Goal: Task Accomplishment & Management: Manage account settings

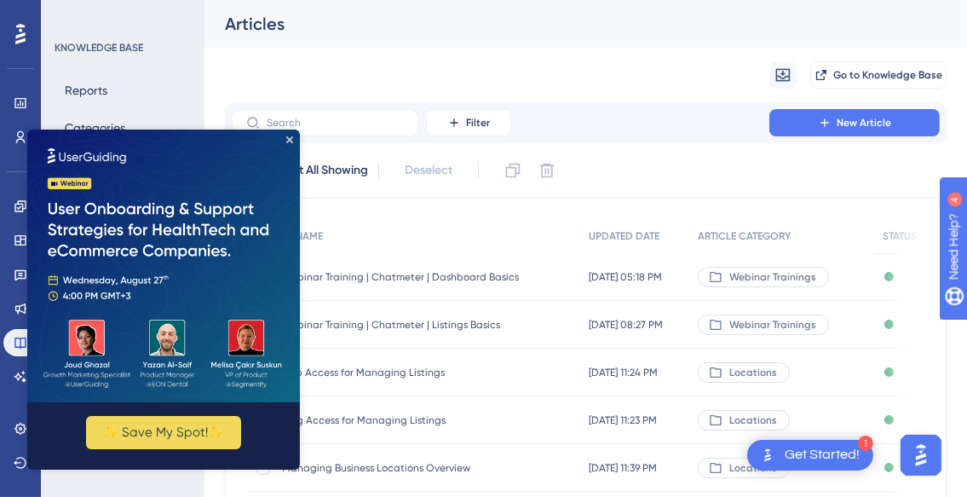
click at [290, 143] on div "✨ Save My Spot!✨" at bounding box center [163, 299] width 273 height 340
click at [290, 140] on icon "Close Preview" at bounding box center [289, 139] width 7 height 7
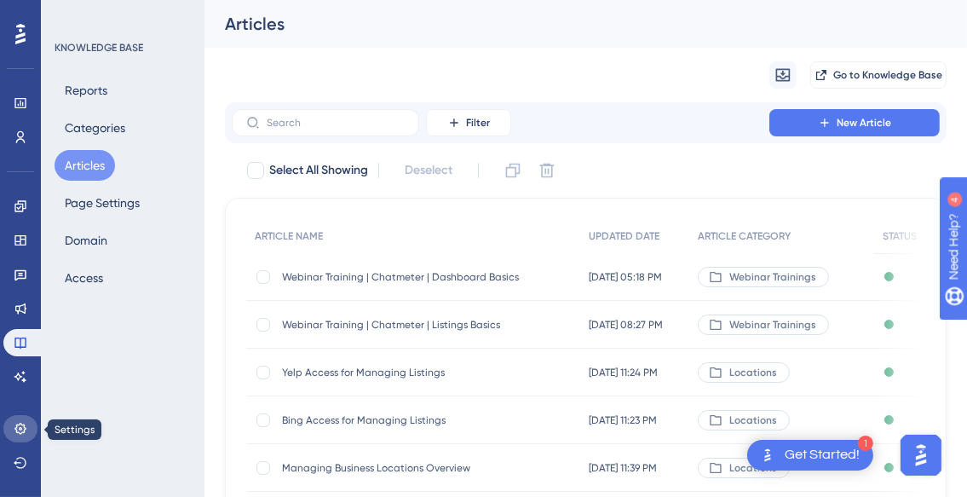
click at [20, 428] on icon at bounding box center [21, 429] width 14 height 14
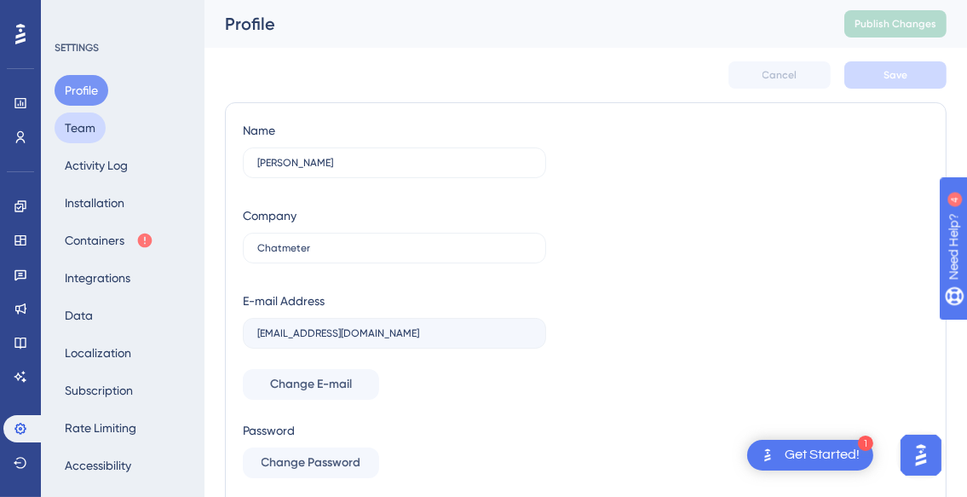
click at [88, 114] on button "Team" at bounding box center [80, 127] width 51 height 31
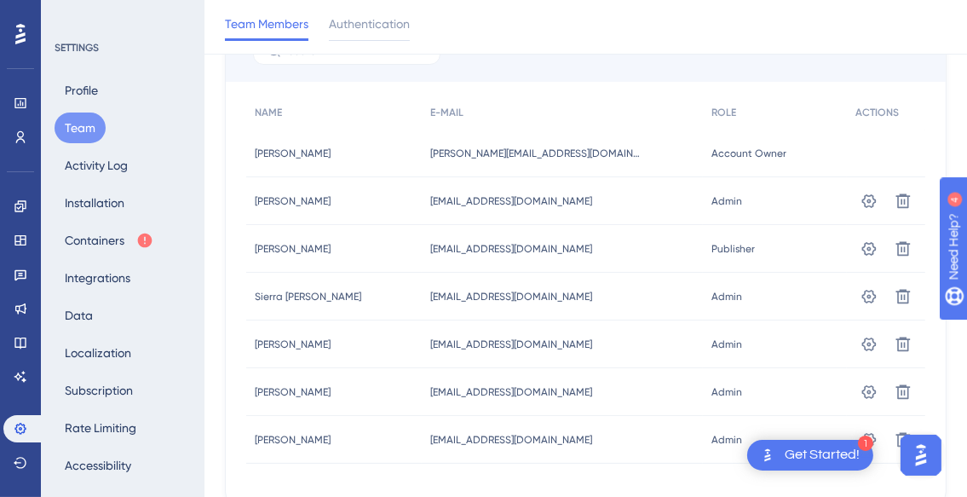
scroll to position [77, 0]
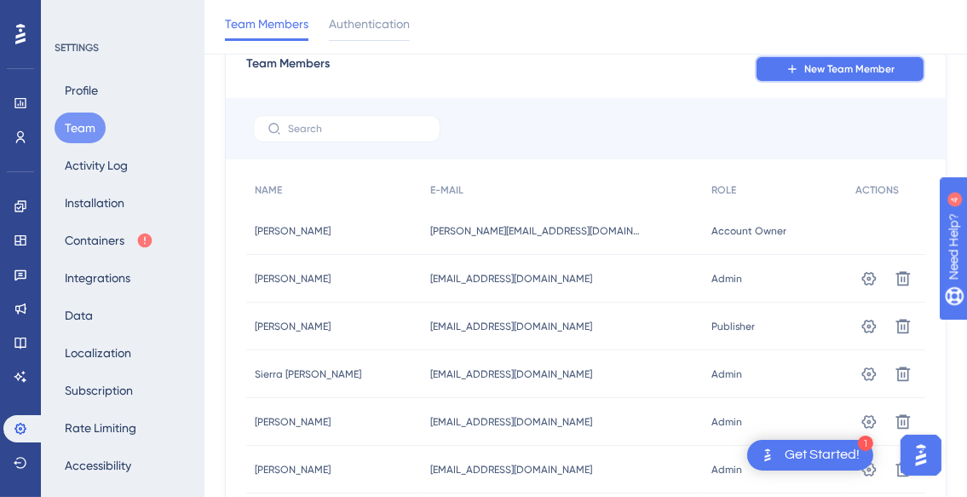
click at [796, 72] on icon at bounding box center [792, 69] width 14 height 14
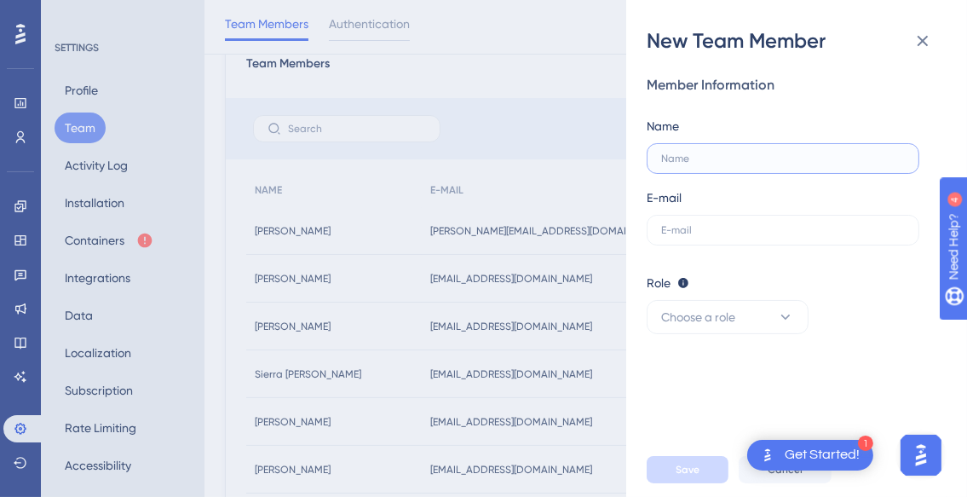
click at [693, 164] on input "text" at bounding box center [779, 158] width 237 height 12
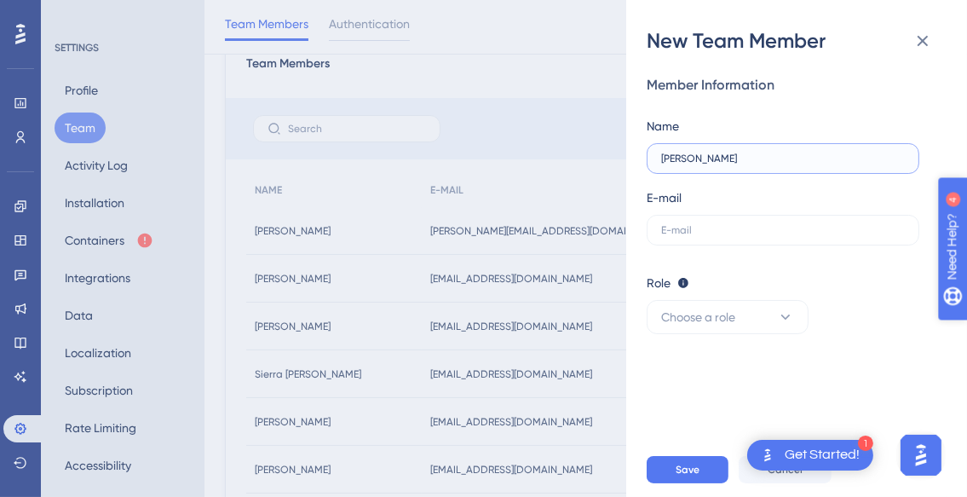
type input "[PERSON_NAME]"
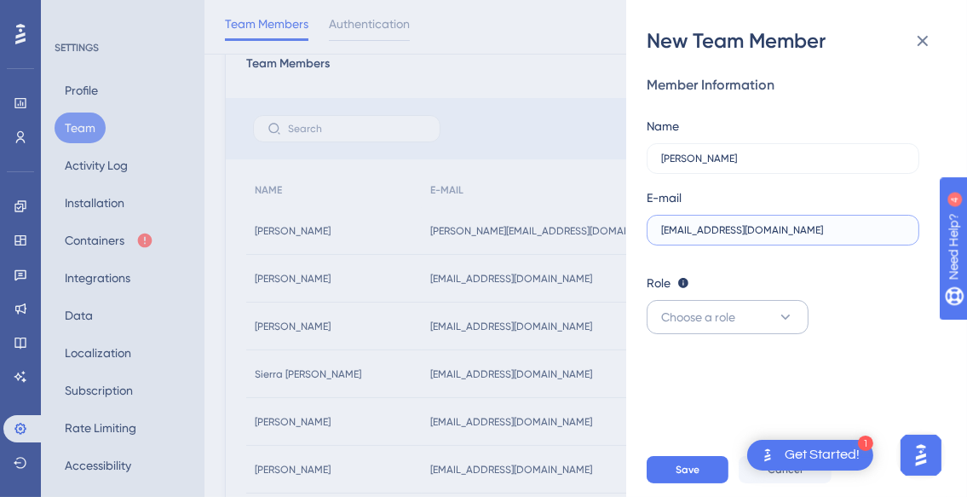
type input "[EMAIL_ADDRESS][DOMAIN_NAME]"
click at [770, 323] on button "Choose a role" at bounding box center [727, 317] width 162 height 34
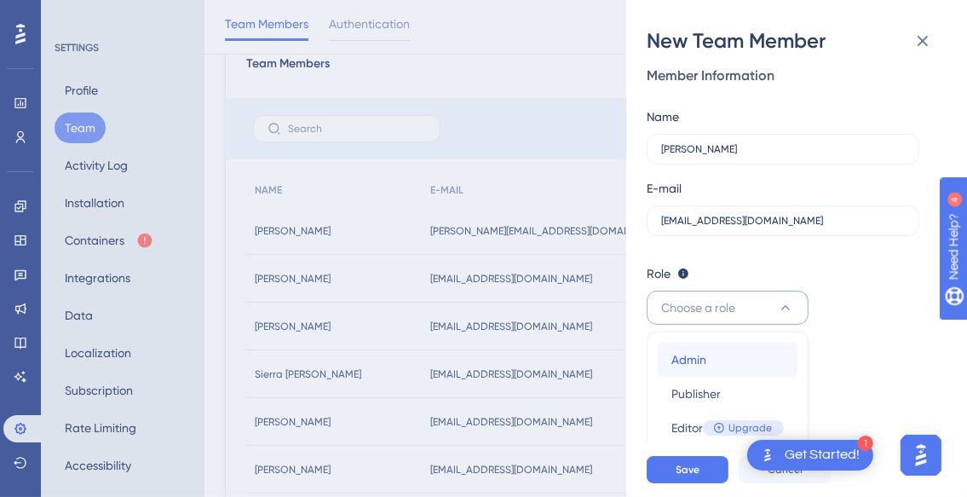
click at [755, 346] on div "Admin Admin" at bounding box center [727, 359] width 112 height 34
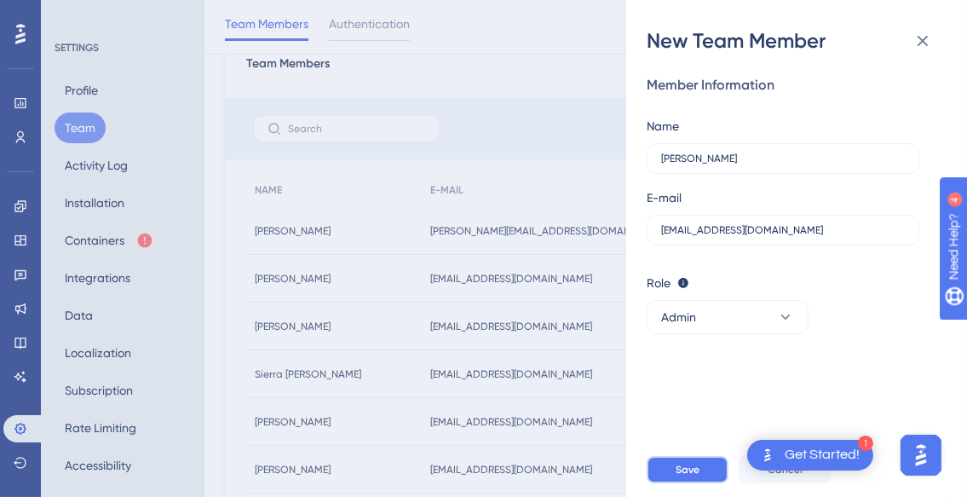
click at [681, 476] on span "Save" at bounding box center [687, 470] width 24 height 14
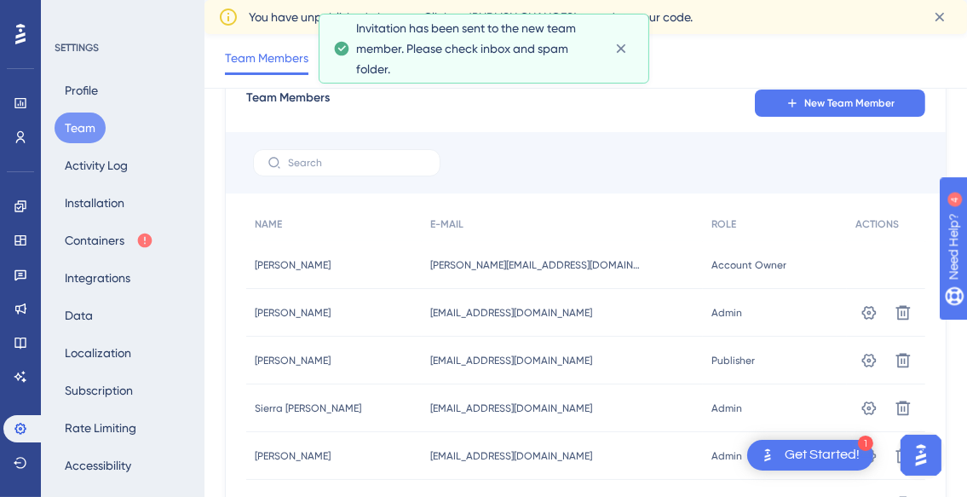
click at [618, 49] on icon at bounding box center [620, 48] width 17 height 17
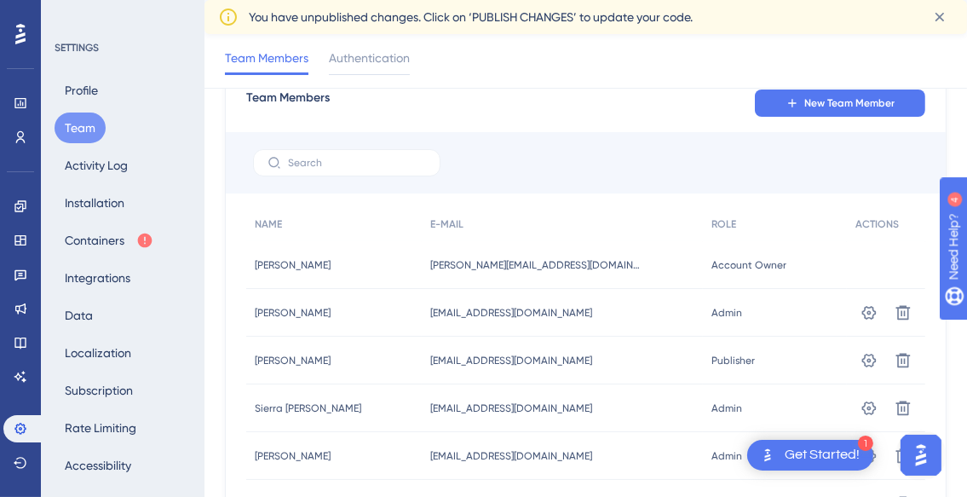
click at [629, 113] on div "Team Members New Team Member" at bounding box center [585, 103] width 679 height 31
drag, startPoint x: 809, startPoint y: 107, endPoint x: 813, endPoint y: 94, distance: 14.3
click at [809, 105] on span "New Team Member" at bounding box center [849, 103] width 90 height 14
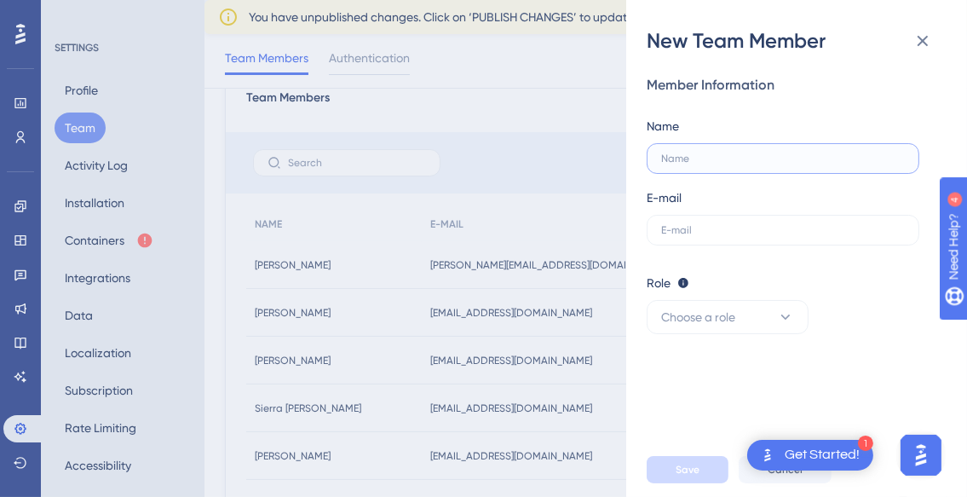
click at [725, 157] on input "text" at bounding box center [779, 158] width 237 height 12
type input "[PERSON_NAME]"
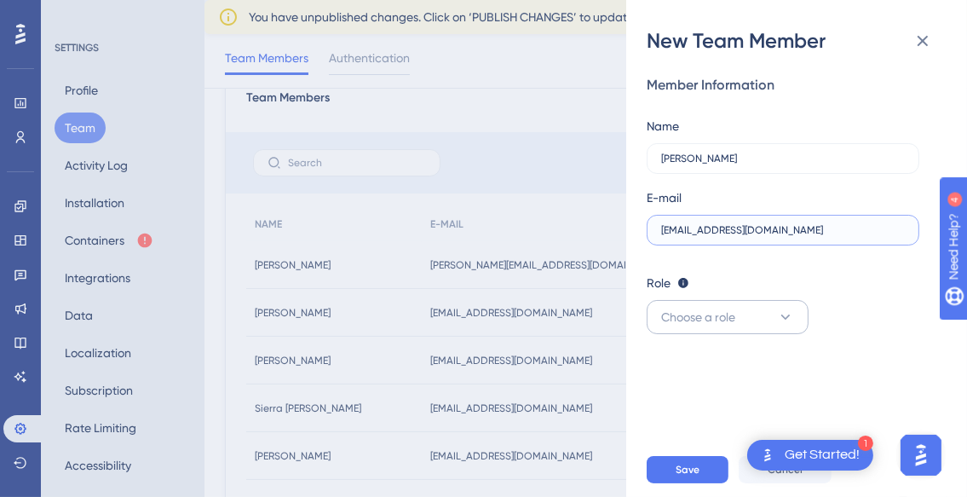
type input "[EMAIL_ADDRESS][DOMAIN_NAME]"
click at [753, 308] on button "Choose a role" at bounding box center [727, 317] width 162 height 34
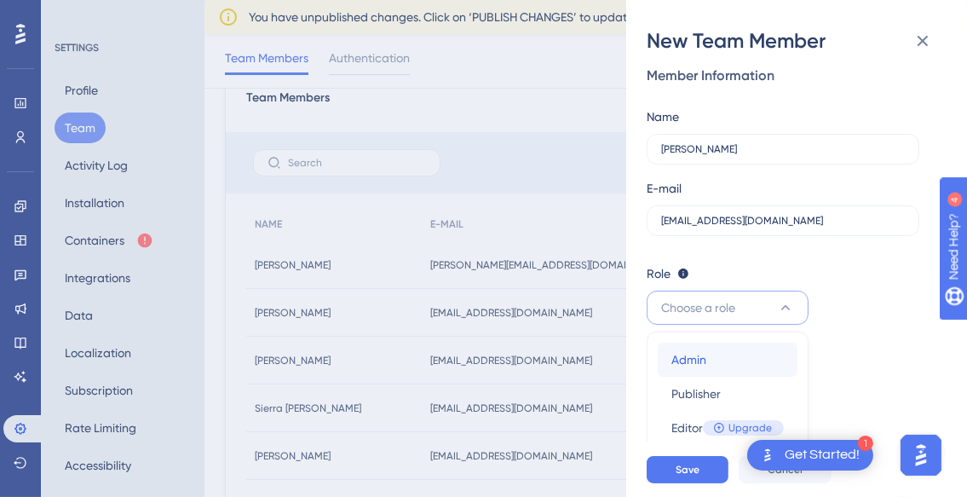
click at [704, 353] on span "Admin" at bounding box center [688, 359] width 35 height 20
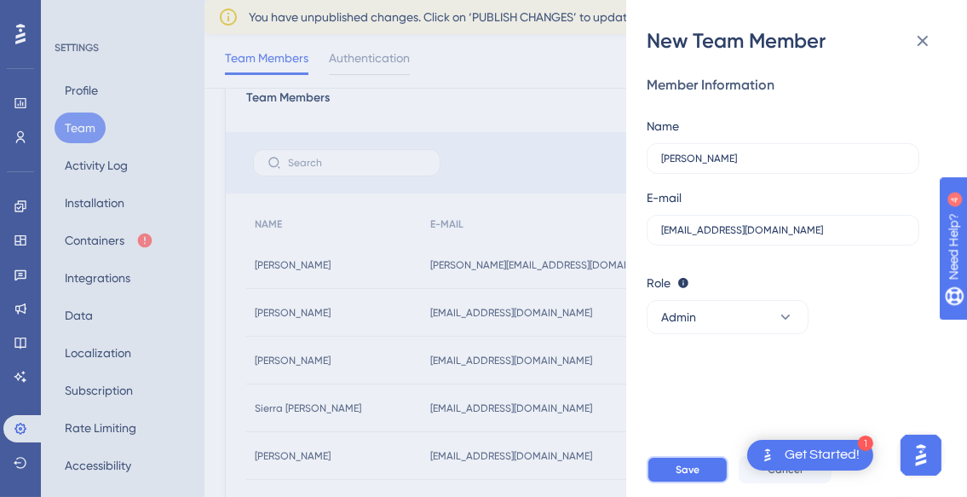
click at [709, 481] on button "Save" at bounding box center [687, 469] width 82 height 27
